Goal: Task Accomplishment & Management: Complete application form

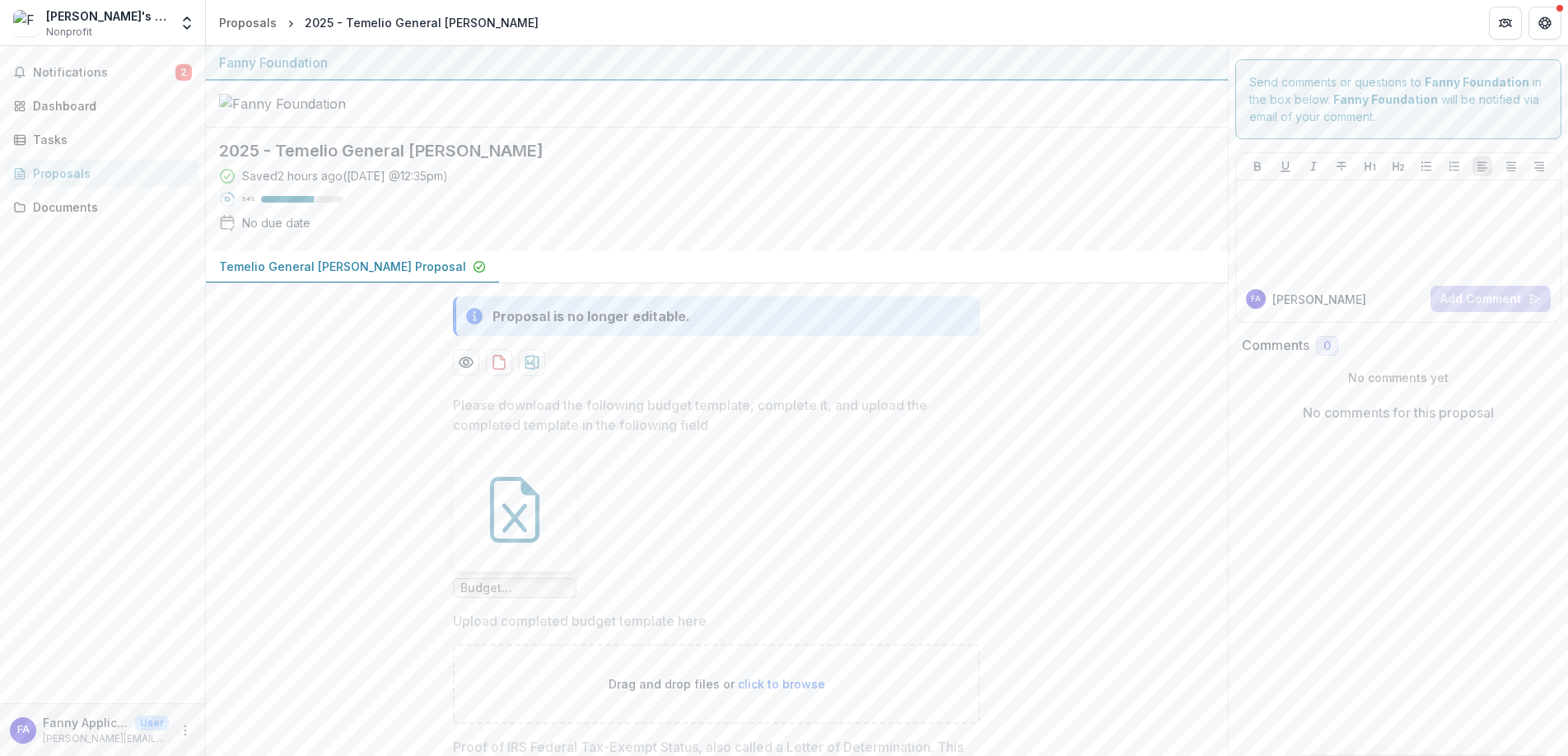
scroll to position [169, 0]
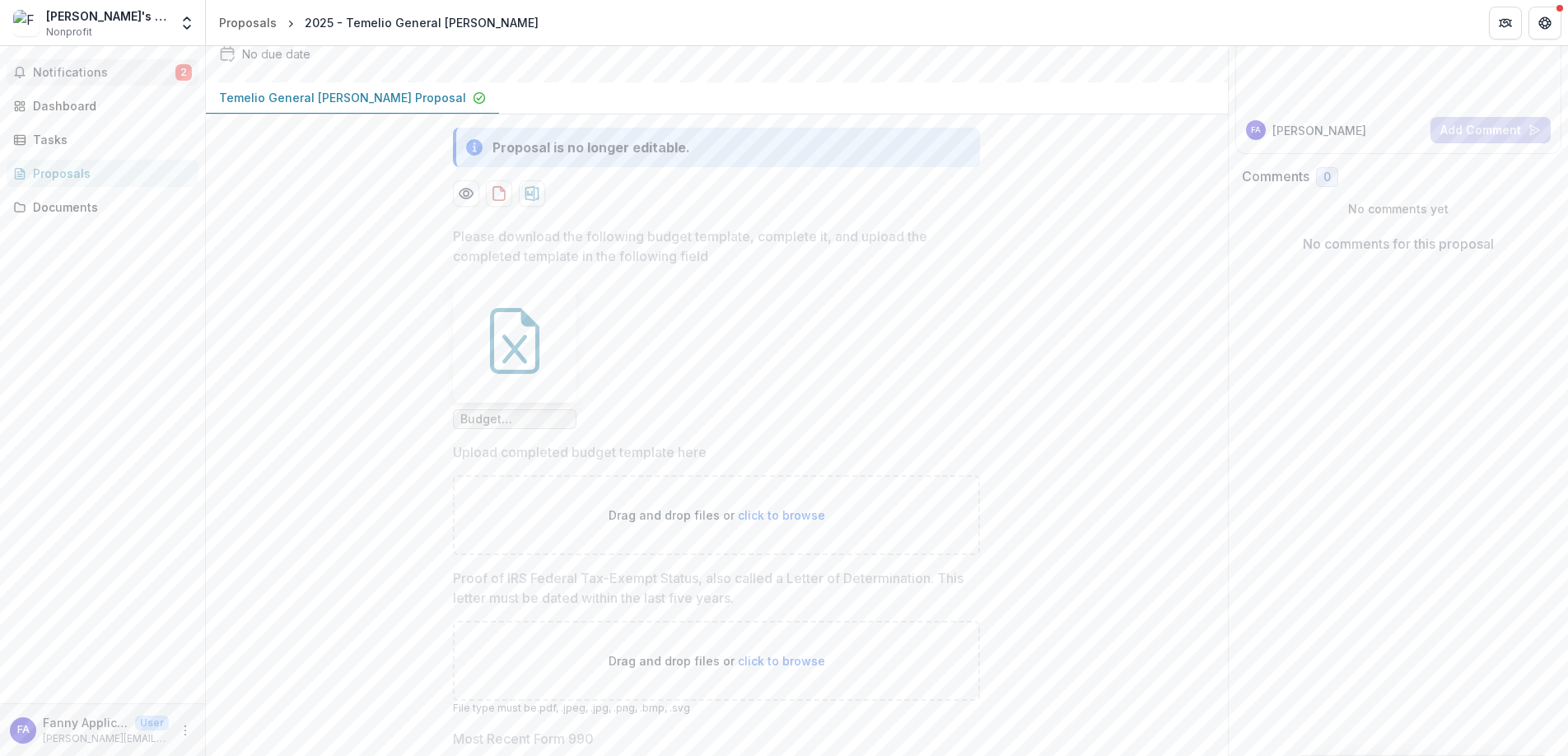
click at [183, 70] on span "2" at bounding box center [183, 73] width 17 height 17
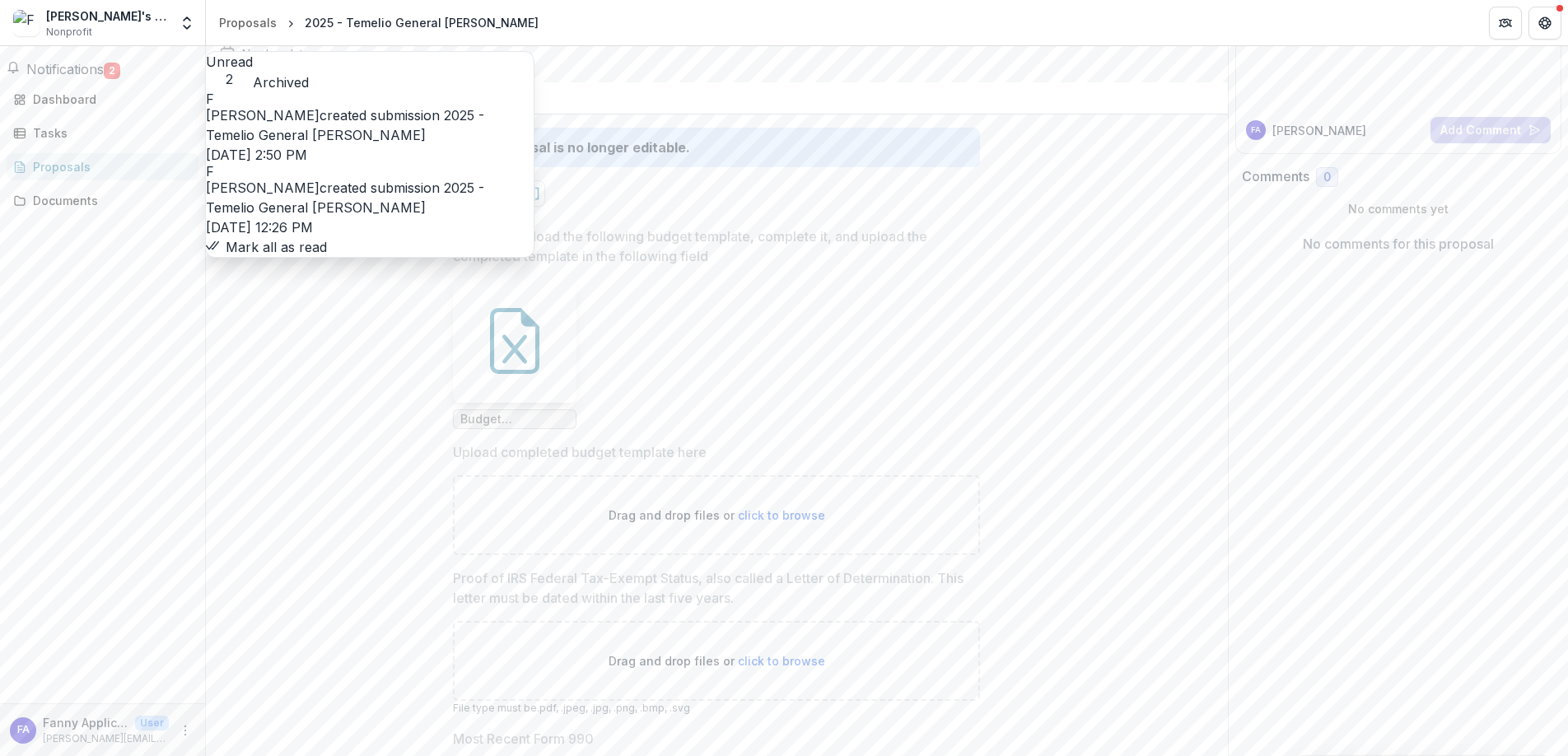
click at [425, 127] on link "2025 - Temelio General [PERSON_NAME]" at bounding box center [344, 126] width 278 height 36
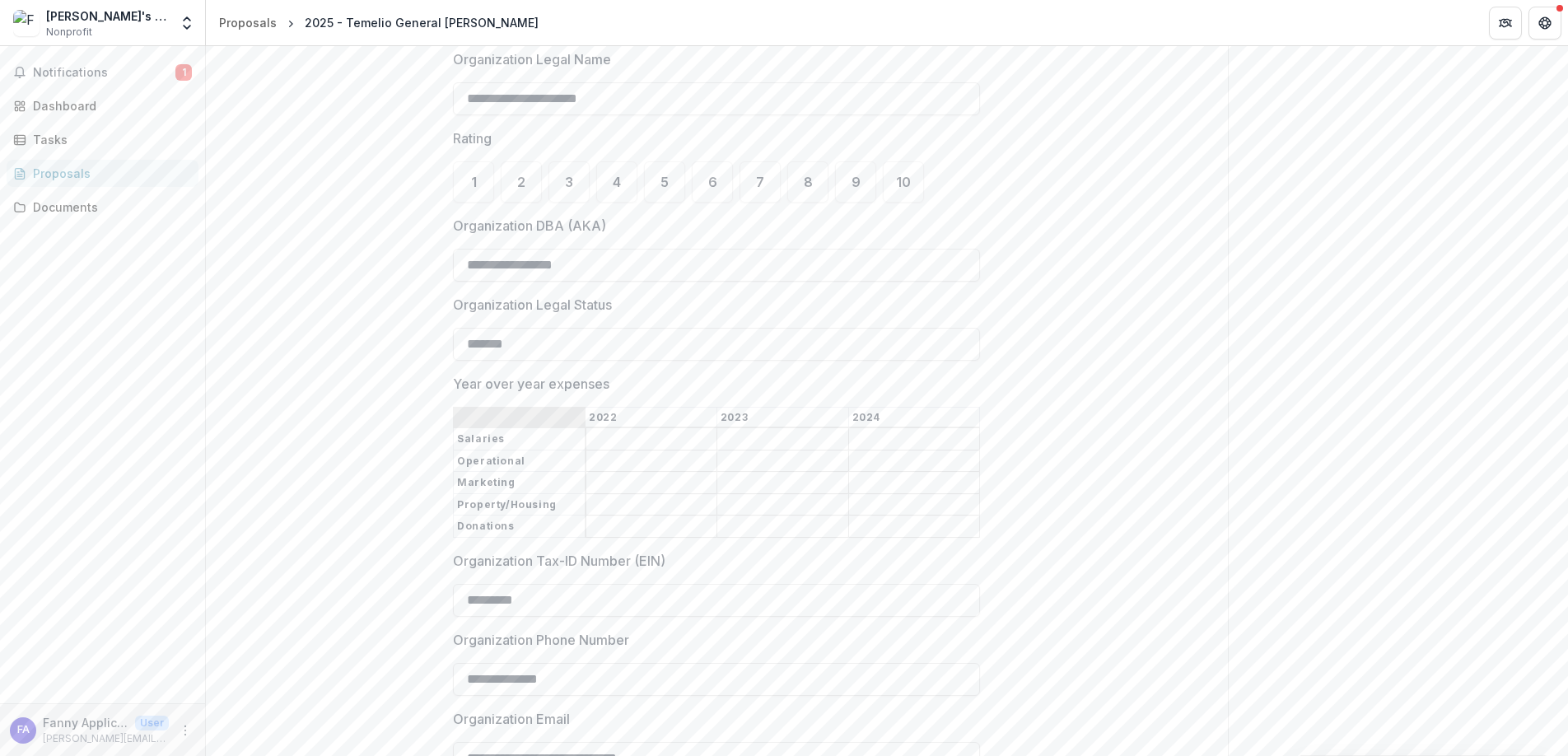
scroll to position [612, 0]
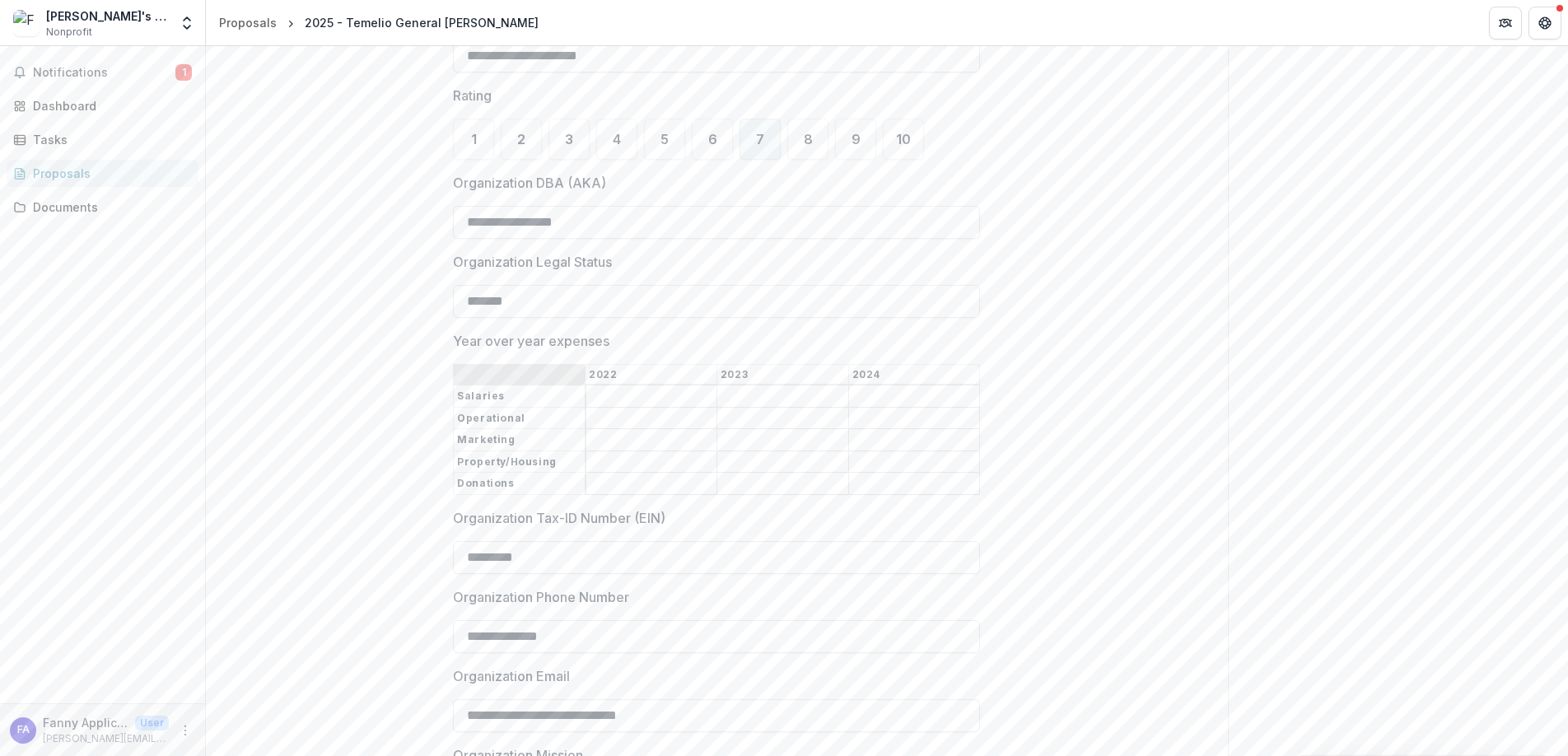
click at [756, 145] on span "7" at bounding box center [760, 140] width 8 height 13
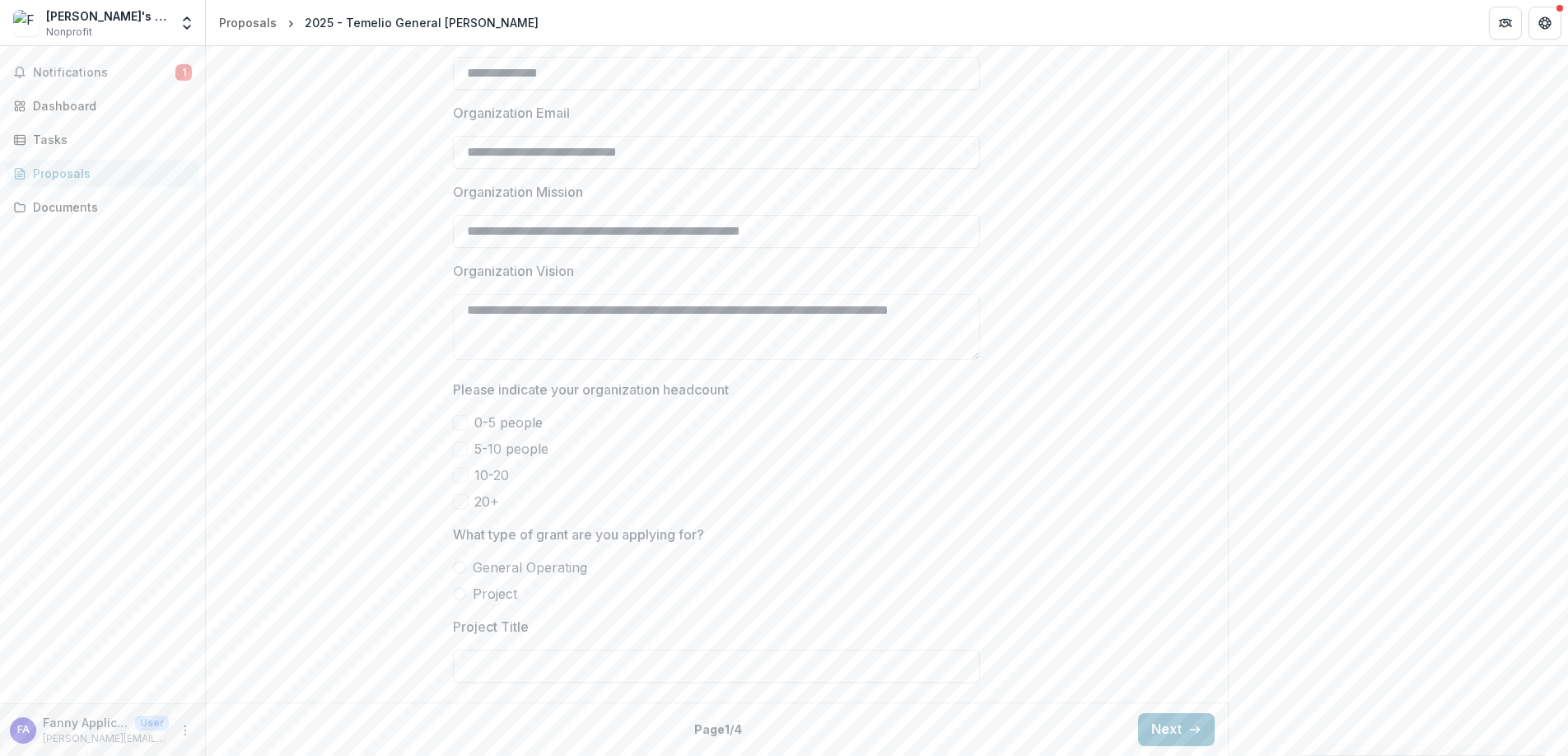
scroll to position [1304, 0]
click at [462, 425] on span at bounding box center [460, 423] width 15 height 15
click at [463, 592] on span at bounding box center [459, 594] width 13 height 13
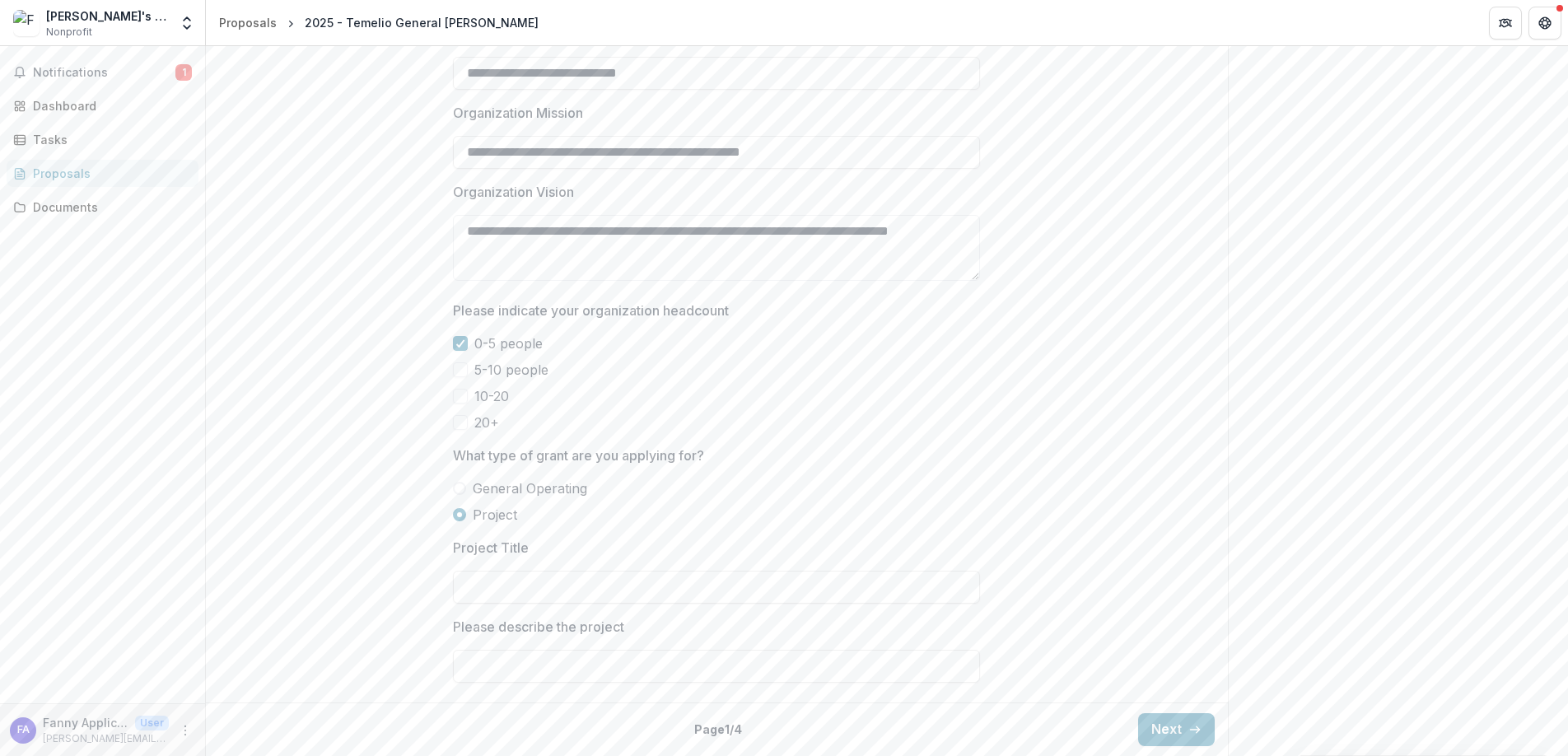
scroll to position [1383, 0]
click at [659, 587] on input "Project Title" at bounding box center [716, 587] width 527 height 33
click at [535, 591] on input "Project Title" at bounding box center [716, 587] width 527 height 33
type input "*"
type input "**********"
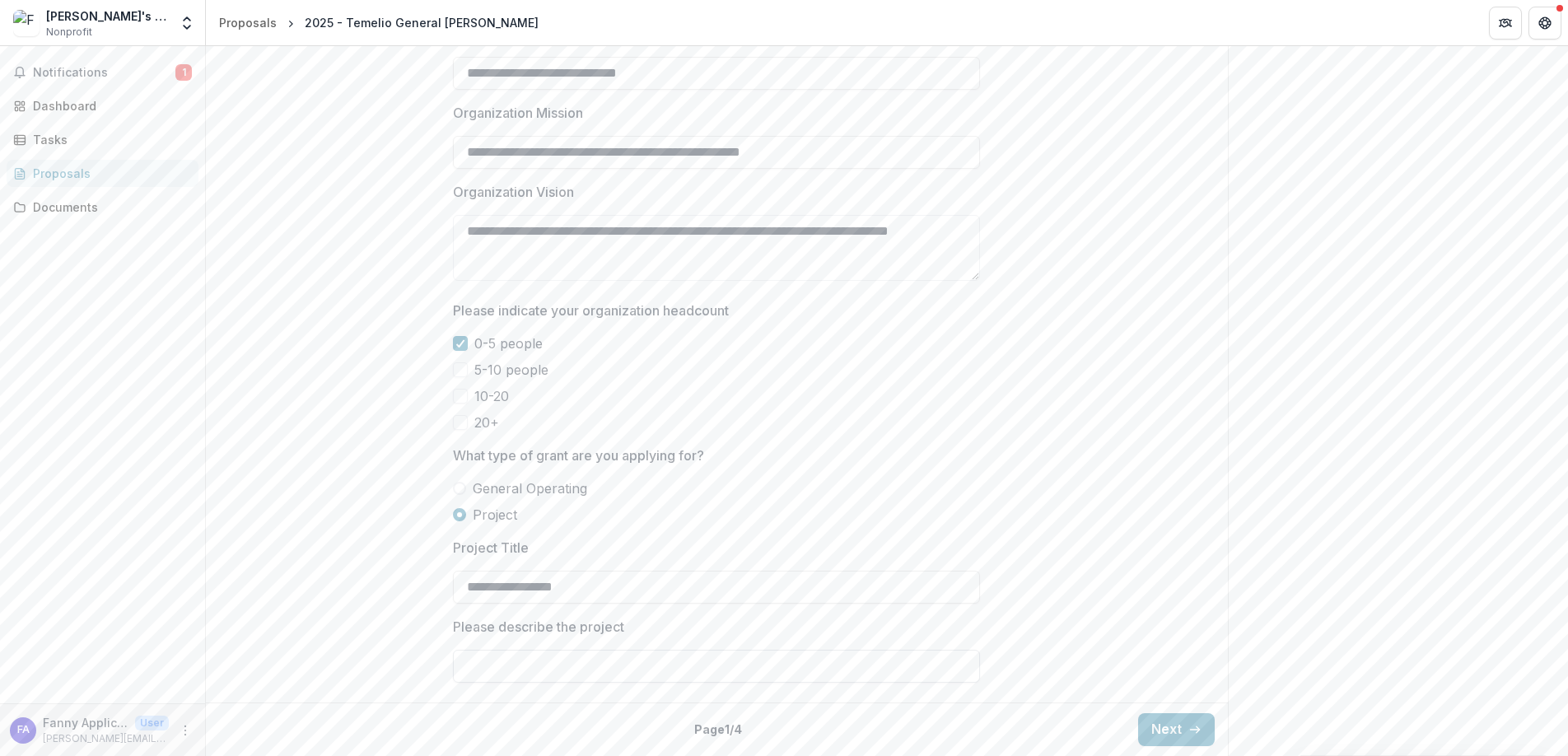
click at [685, 665] on input "Please describe the project" at bounding box center [716, 667] width 527 height 33
type input "**********"
click at [1189, 723] on icon "button" at bounding box center [1195, 730] width 13 height 13
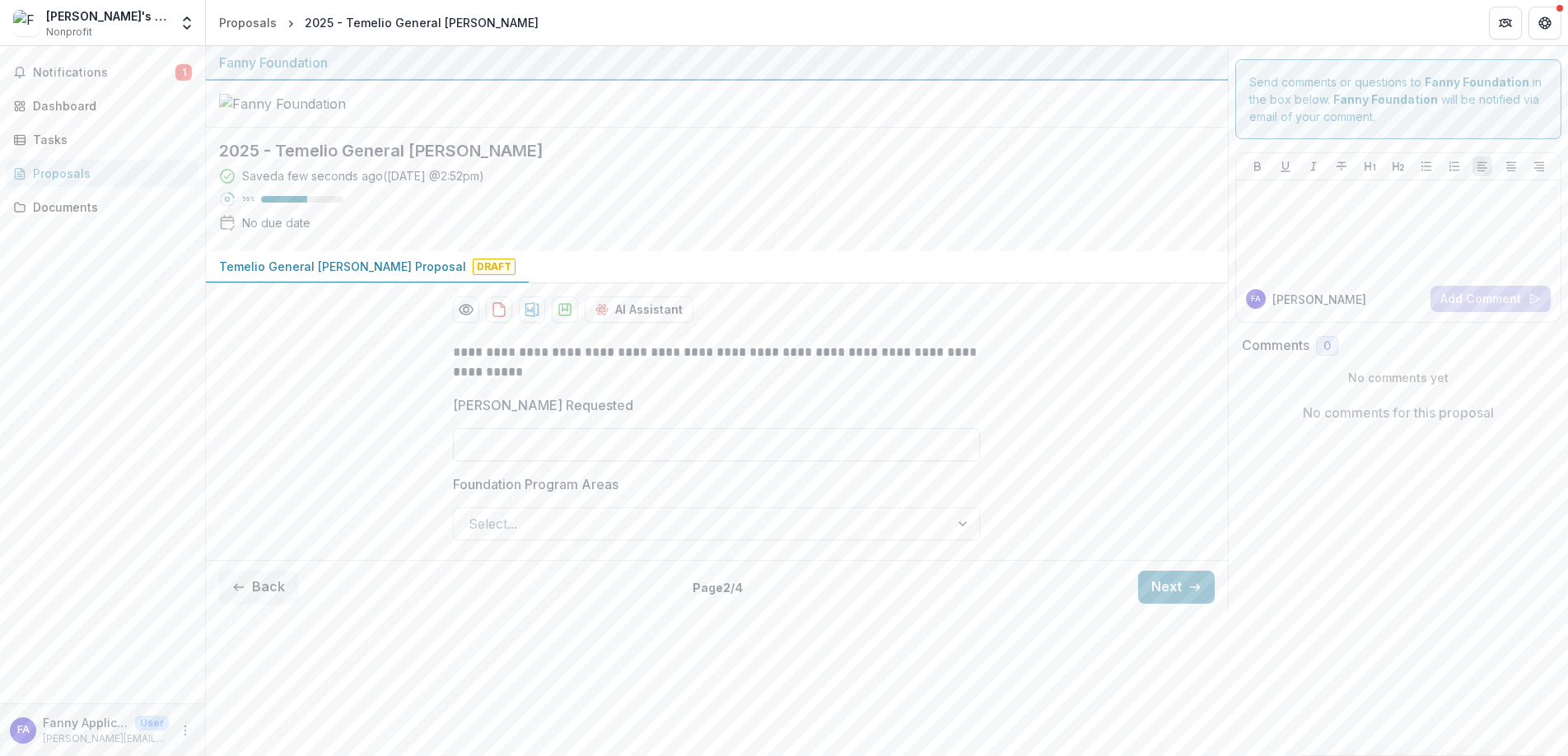
click at [785, 461] on input "[PERSON_NAME] Requested" at bounding box center [716, 445] width 527 height 33
type input "*******"
click at [587, 535] on div at bounding box center [701, 524] width 466 height 23
click at [587, 621] on div "Education" at bounding box center [716, 616] width 519 height 31
click at [1181, 604] on button "Next" at bounding box center [1176, 587] width 77 height 33
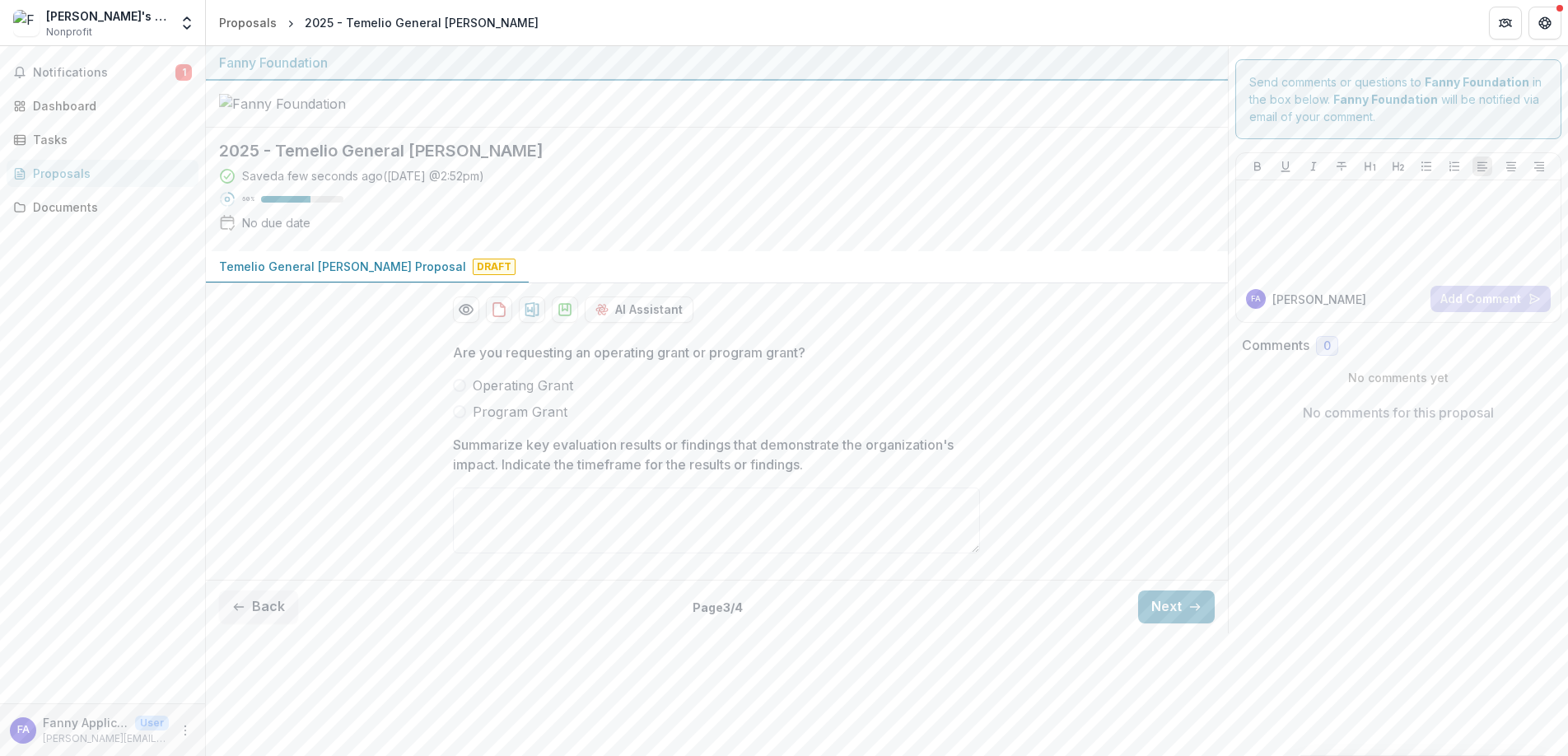
click at [511, 421] on span "Program Grant" at bounding box center [520, 412] width 95 height 20
click at [755, 554] on textarea "Summarize key evaluation results or findings that demonstrate the organization'…" at bounding box center [716, 521] width 527 height 66
type textarea "**********"
click at [1162, 624] on button "Next" at bounding box center [1176, 607] width 77 height 33
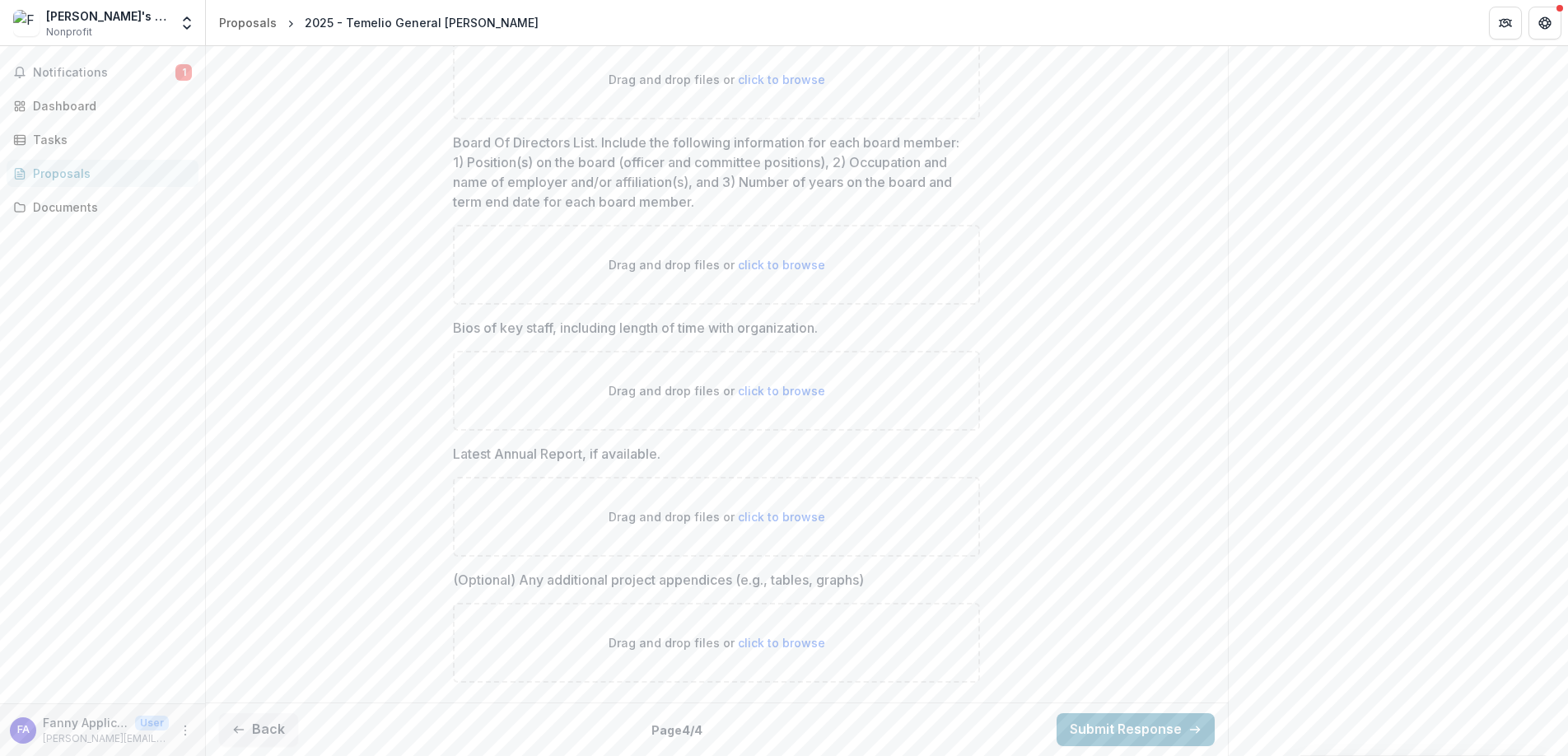
scroll to position [974, 0]
click at [1129, 735] on button "Submit Response" at bounding box center [1135, 730] width 158 height 33
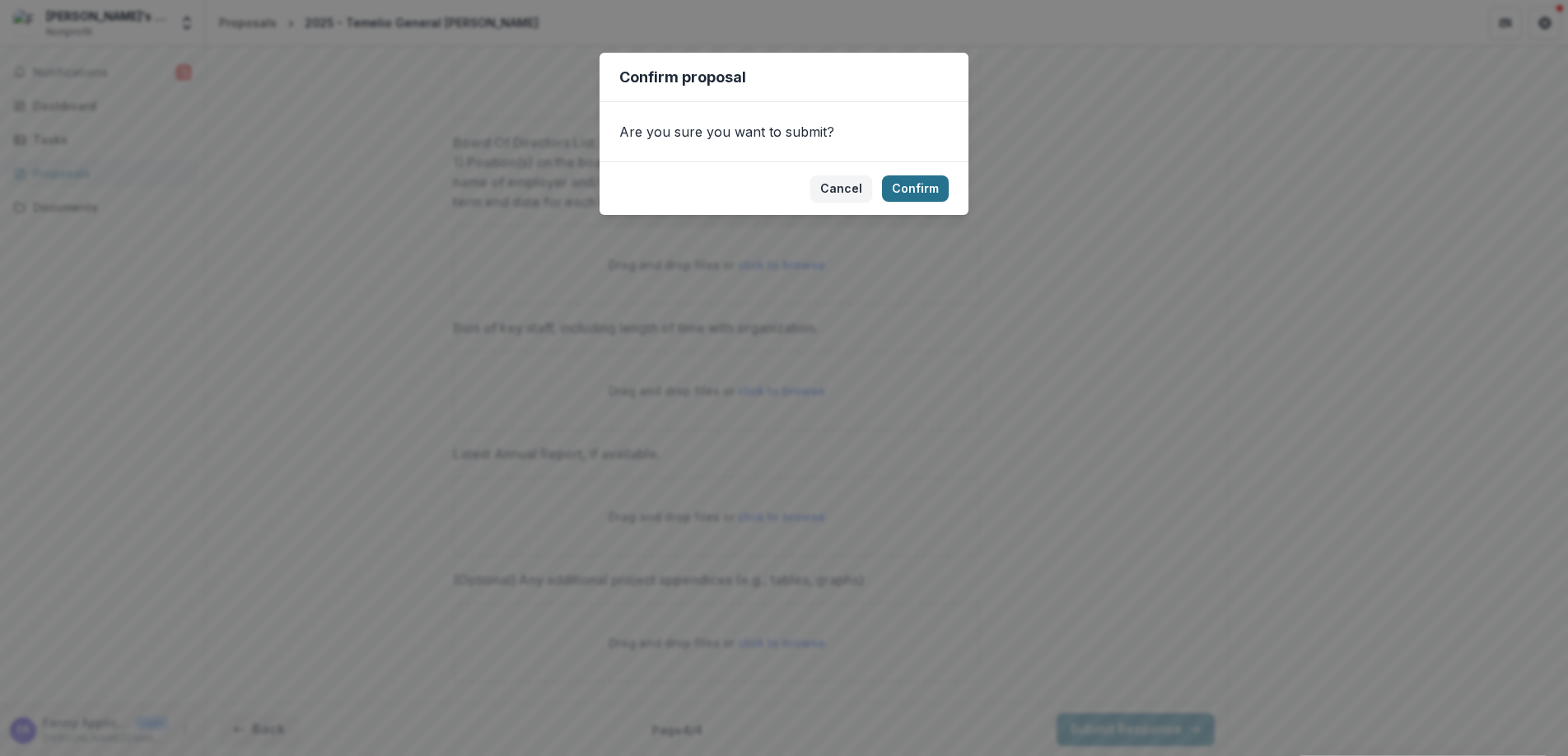
click at [912, 188] on button "Confirm" at bounding box center [915, 188] width 67 height 26
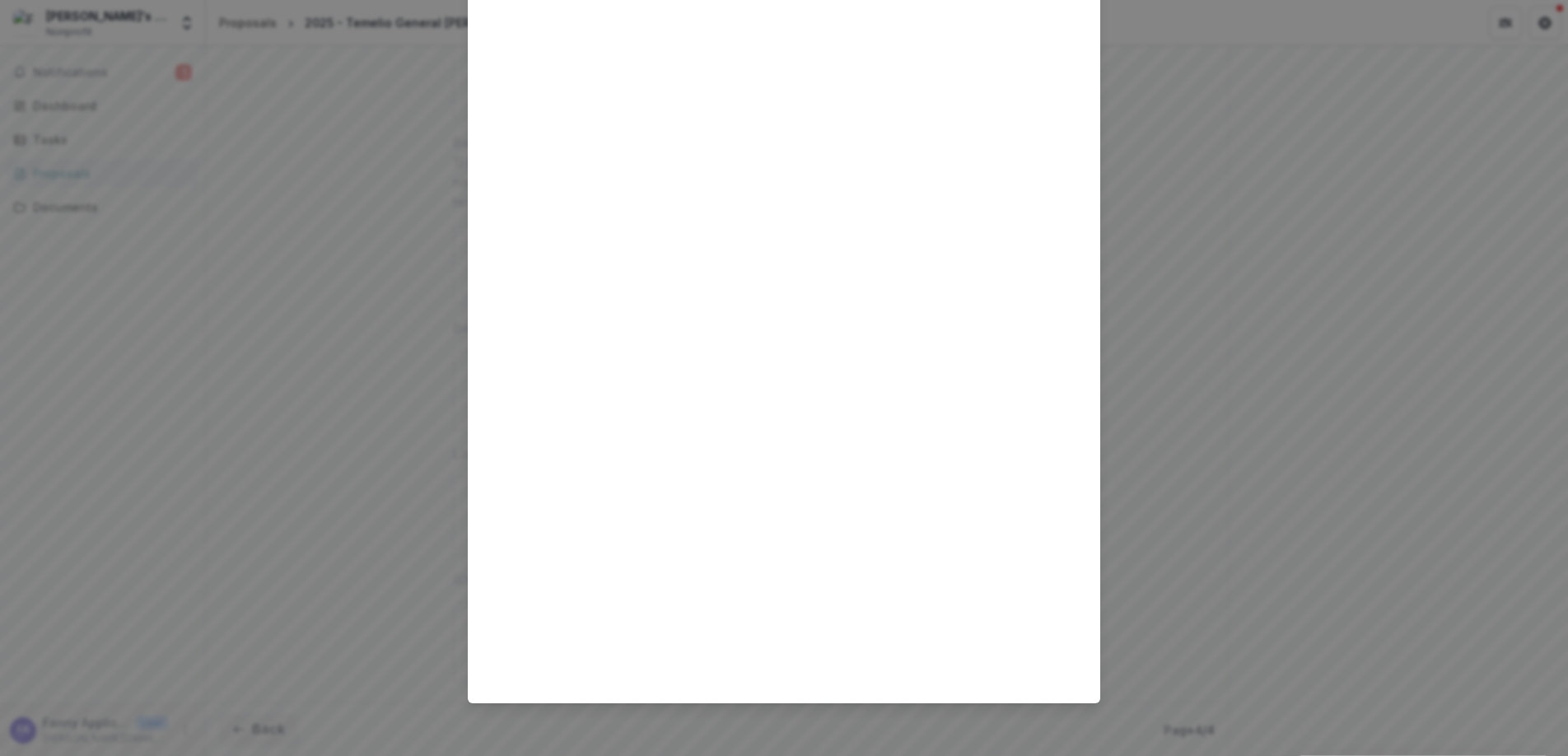
scroll to position [0, 0]
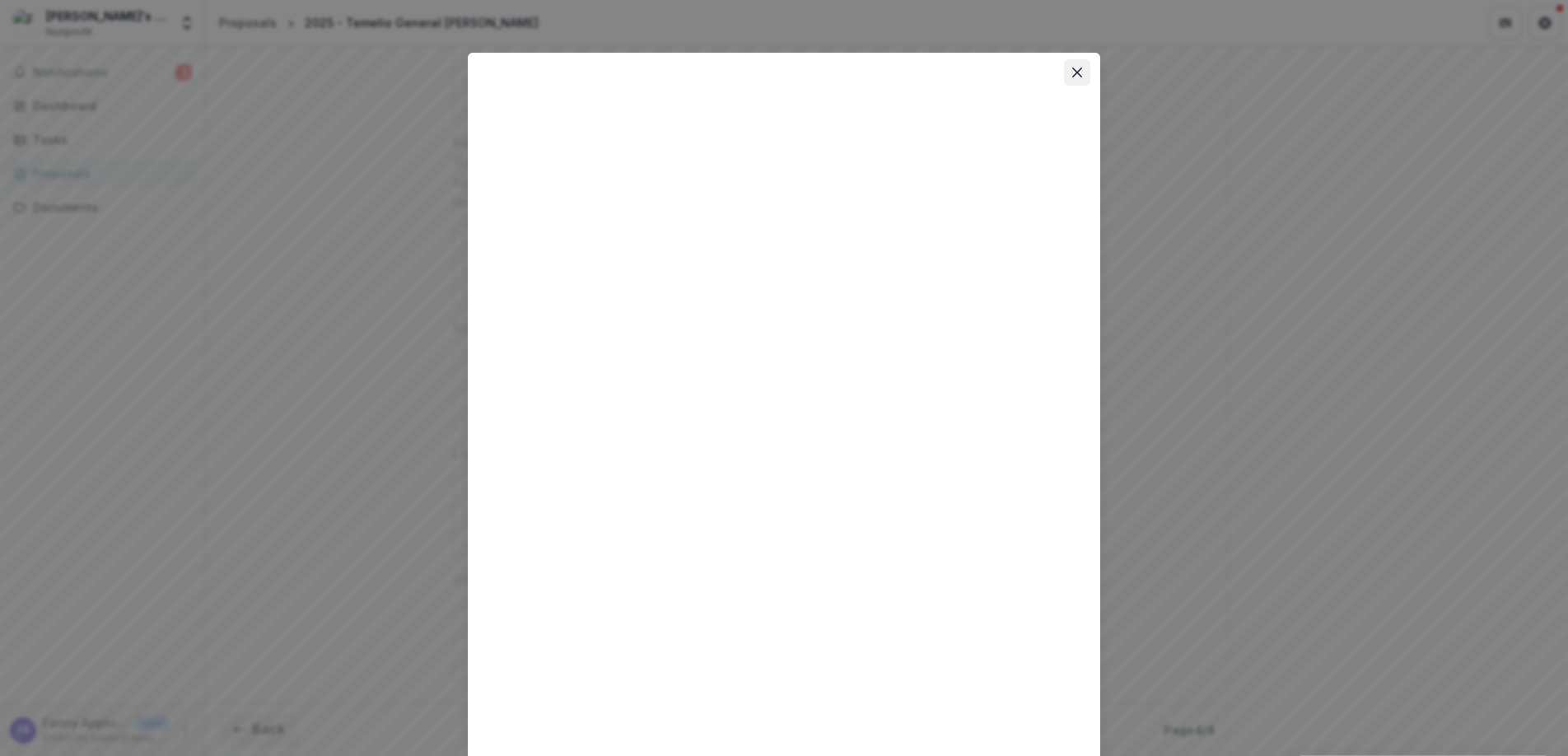
click at [1075, 69] on icon "Close" at bounding box center [1077, 73] width 10 height 10
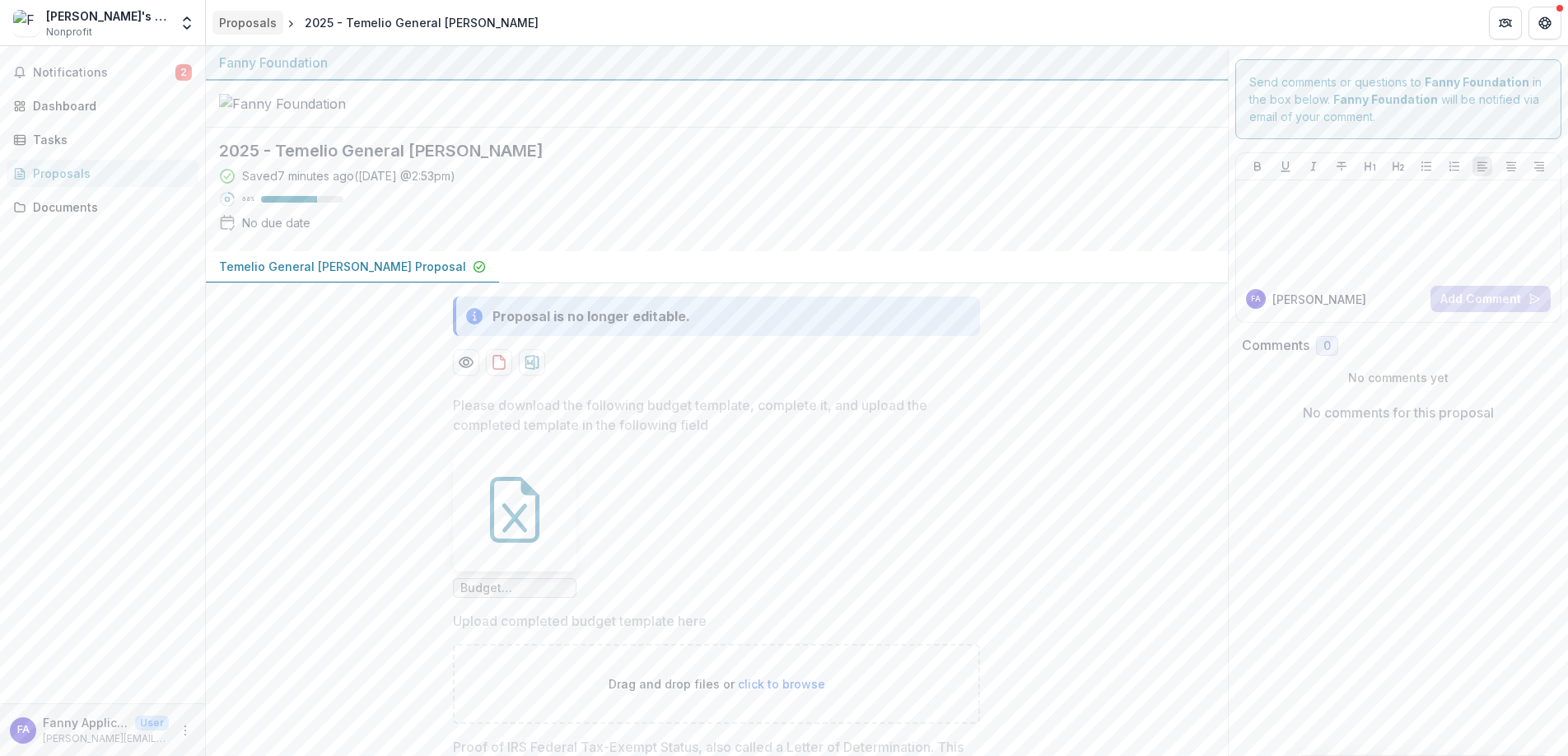
click at [233, 20] on div "Proposals" at bounding box center [248, 22] width 58 height 17
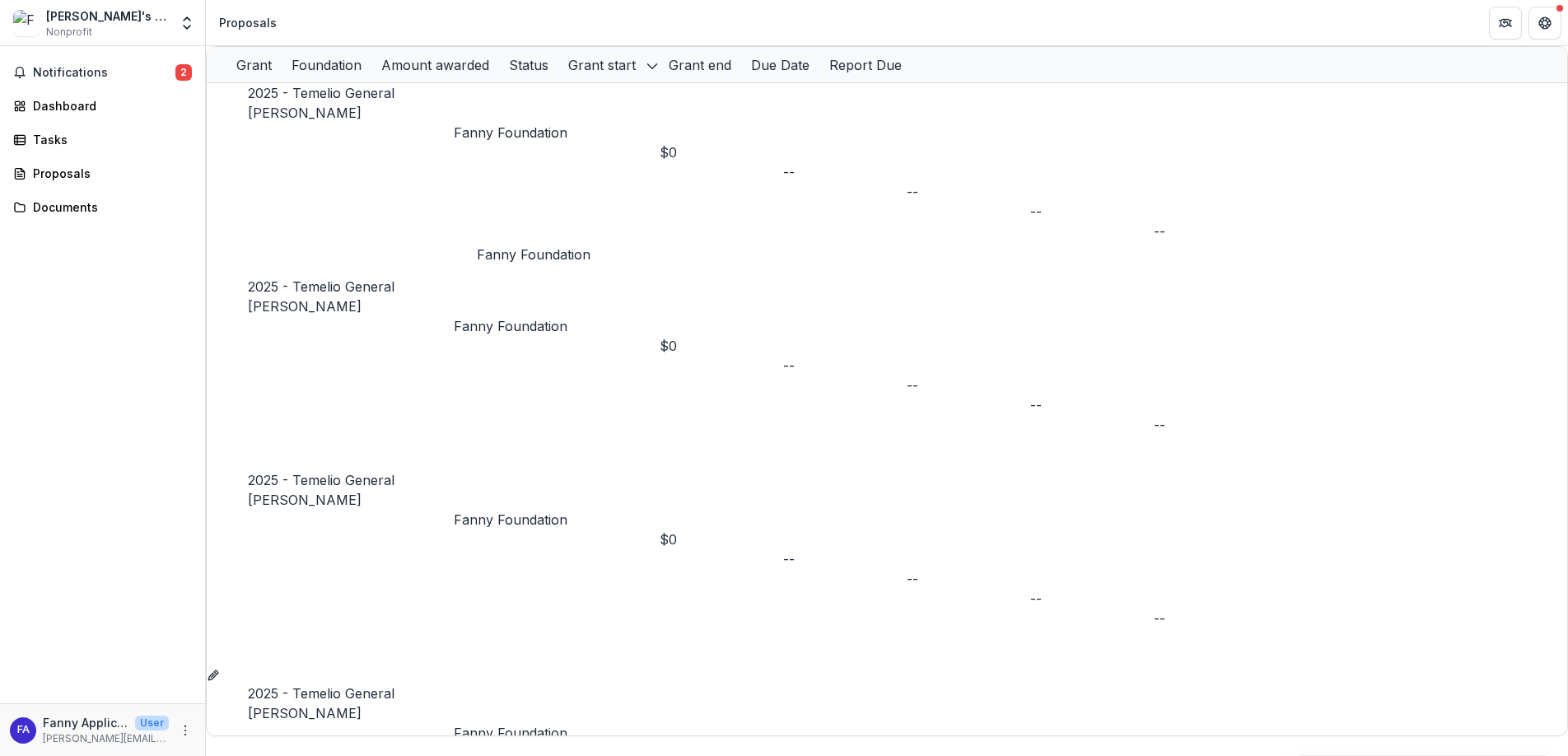
click at [527, 723] on p "Fanny Foundation" at bounding box center [556, 733] width 206 height 20
click at [400, 684] on div "2025 - Temelio General [PERSON_NAME]" at bounding box center [350, 704] width 206 height 40
click at [373, 686] on link "2025 - Temelio General [PERSON_NAME]" at bounding box center [321, 704] width 146 height 36
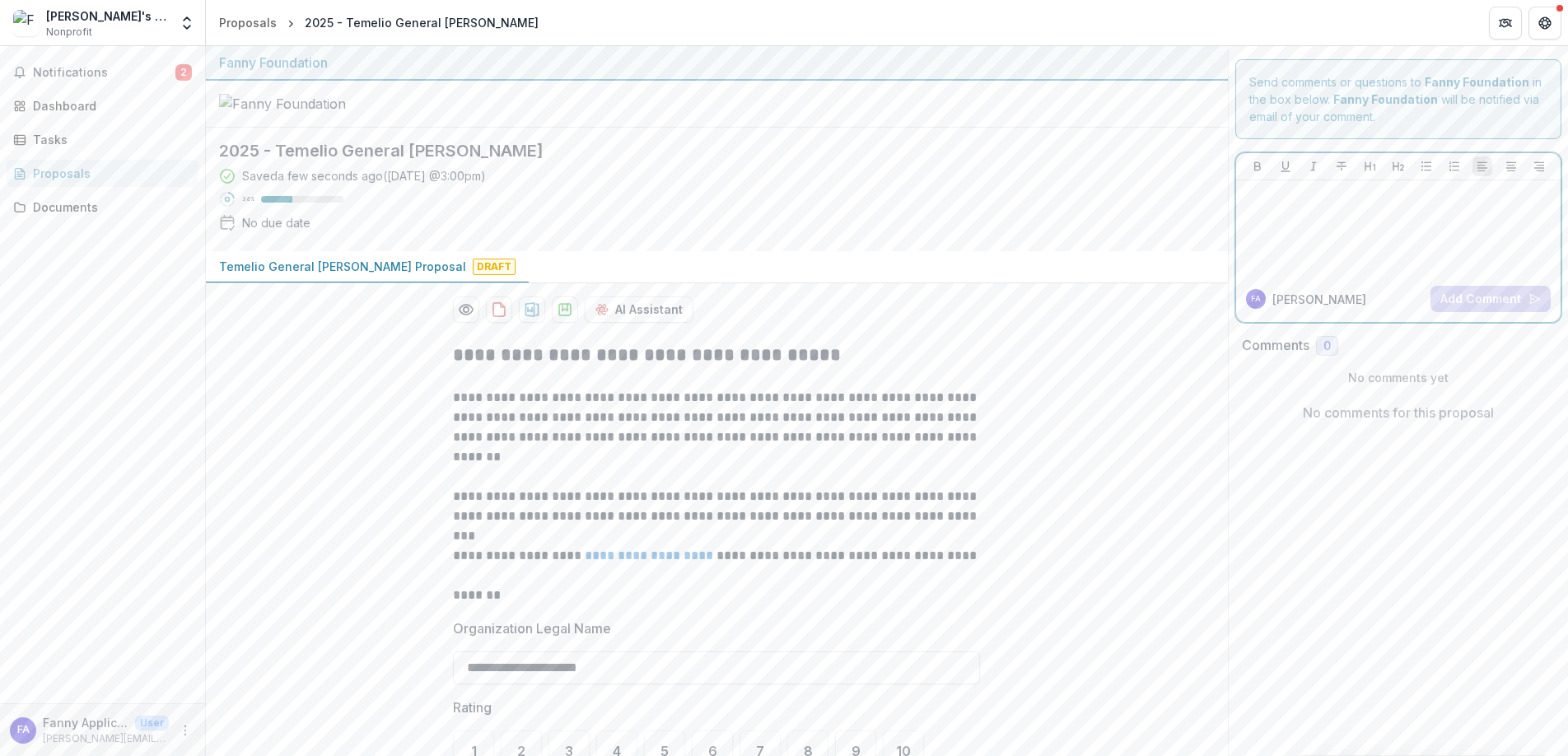
click at [1300, 250] on div at bounding box center [1399, 228] width 312 height 83
click at [1454, 302] on button "Add Comment" at bounding box center [1491, 299] width 121 height 26
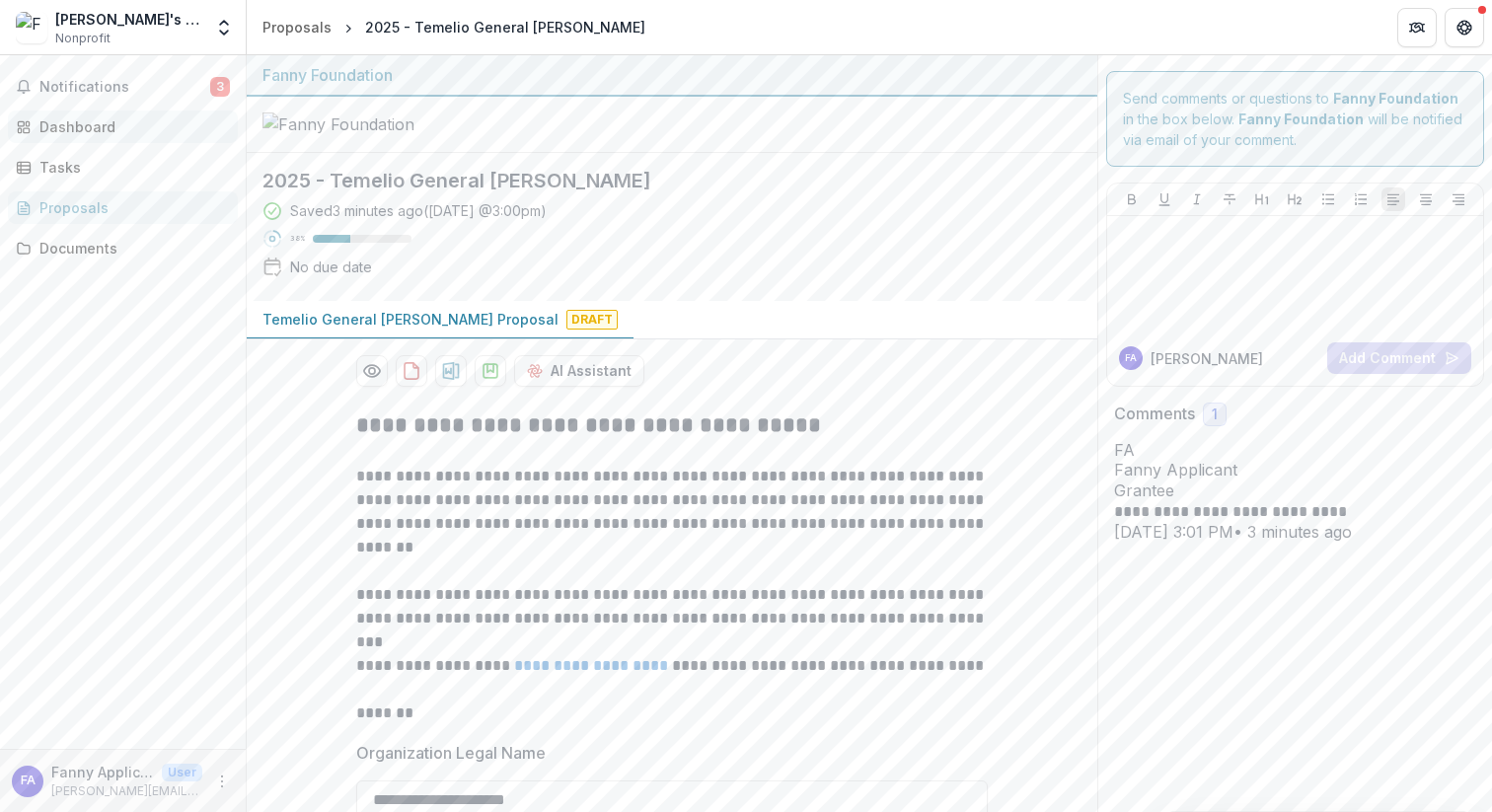
click at [99, 125] on div "Dashboard" at bounding box center [131, 127] width 182 height 21
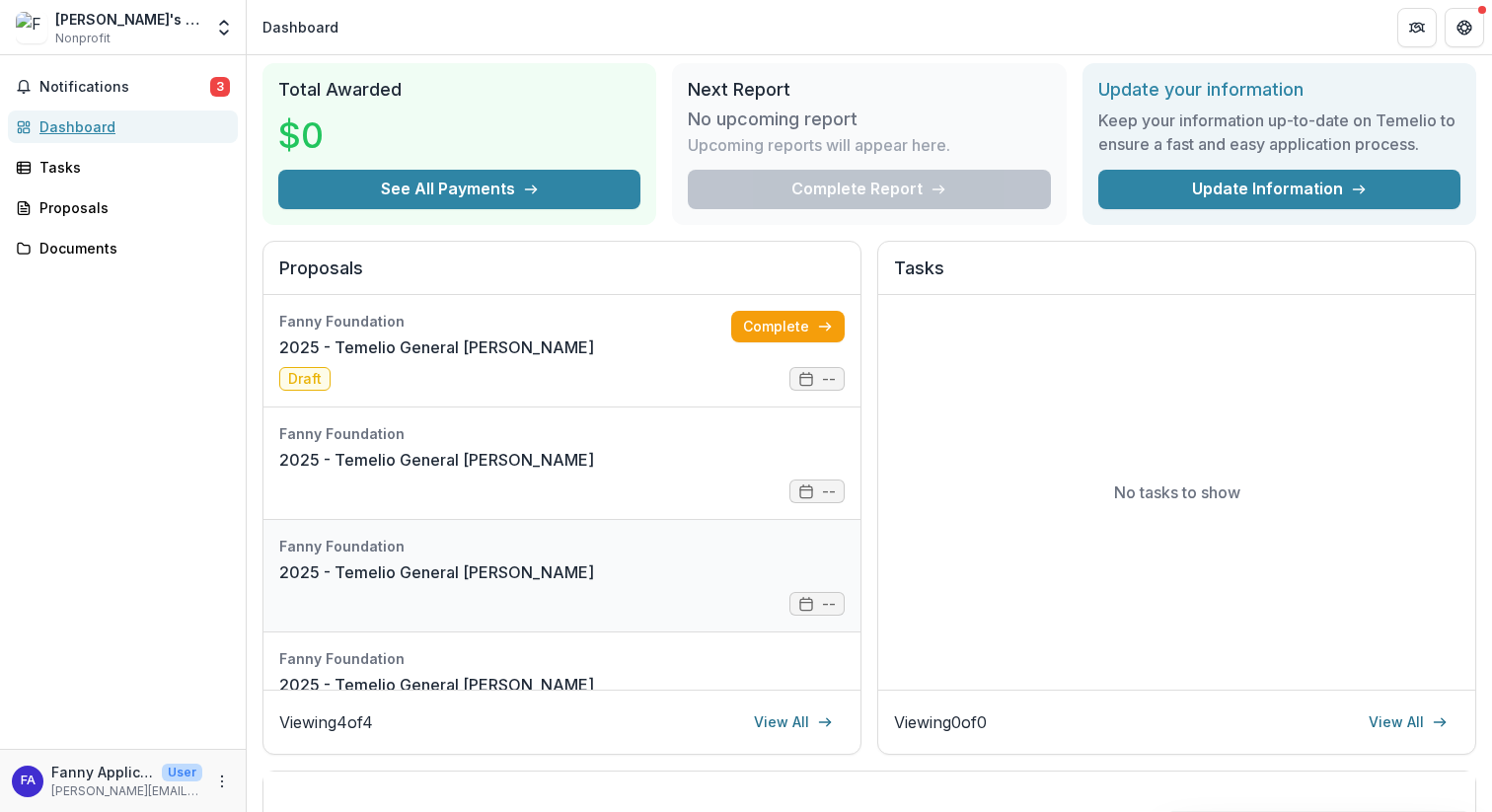
scroll to position [55, 0]
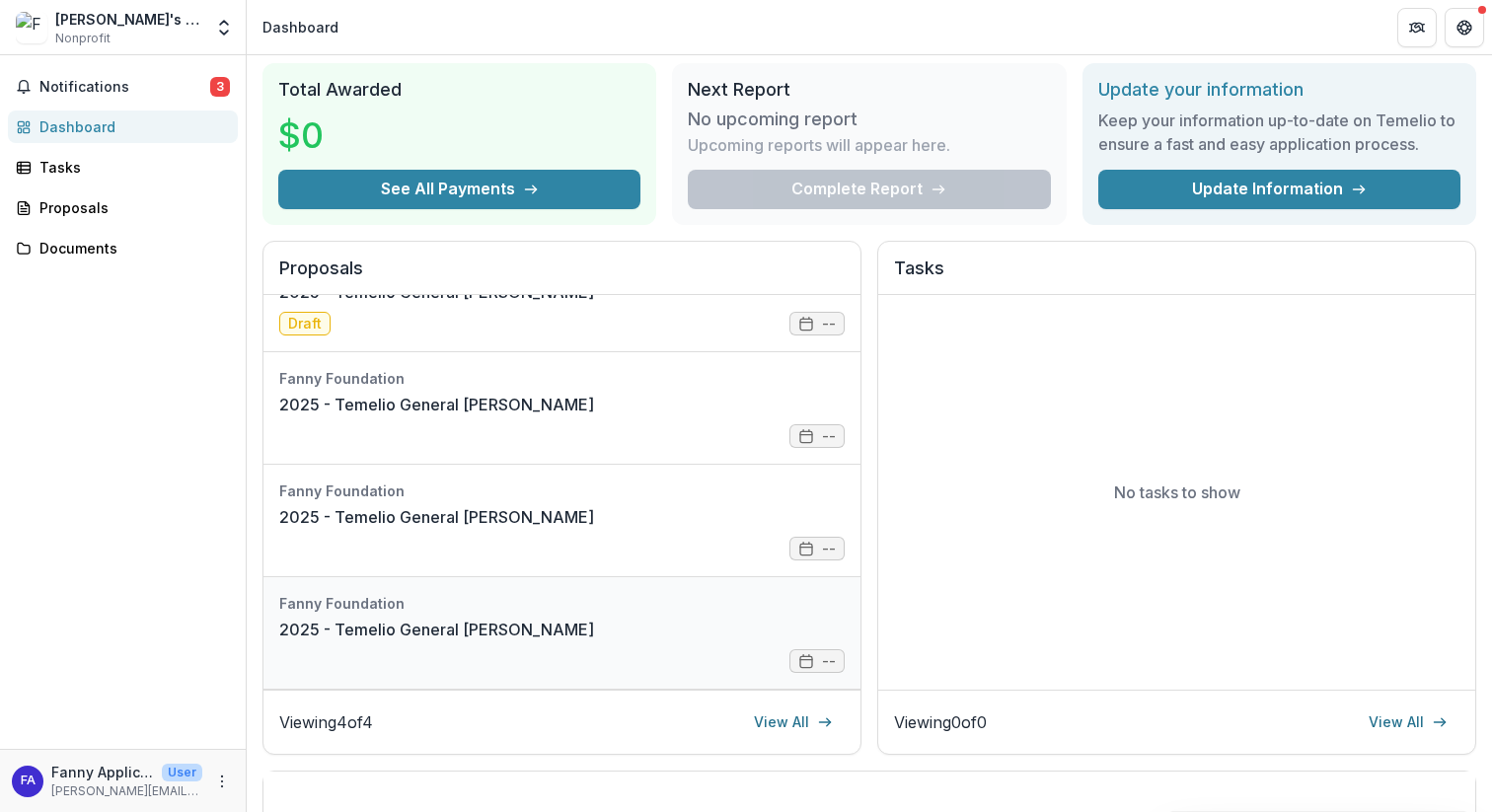
click at [506, 638] on link "2025 - Temelio General [PERSON_NAME]" at bounding box center [436, 629] width 315 height 24
